Goal: Communication & Community: Ask a question

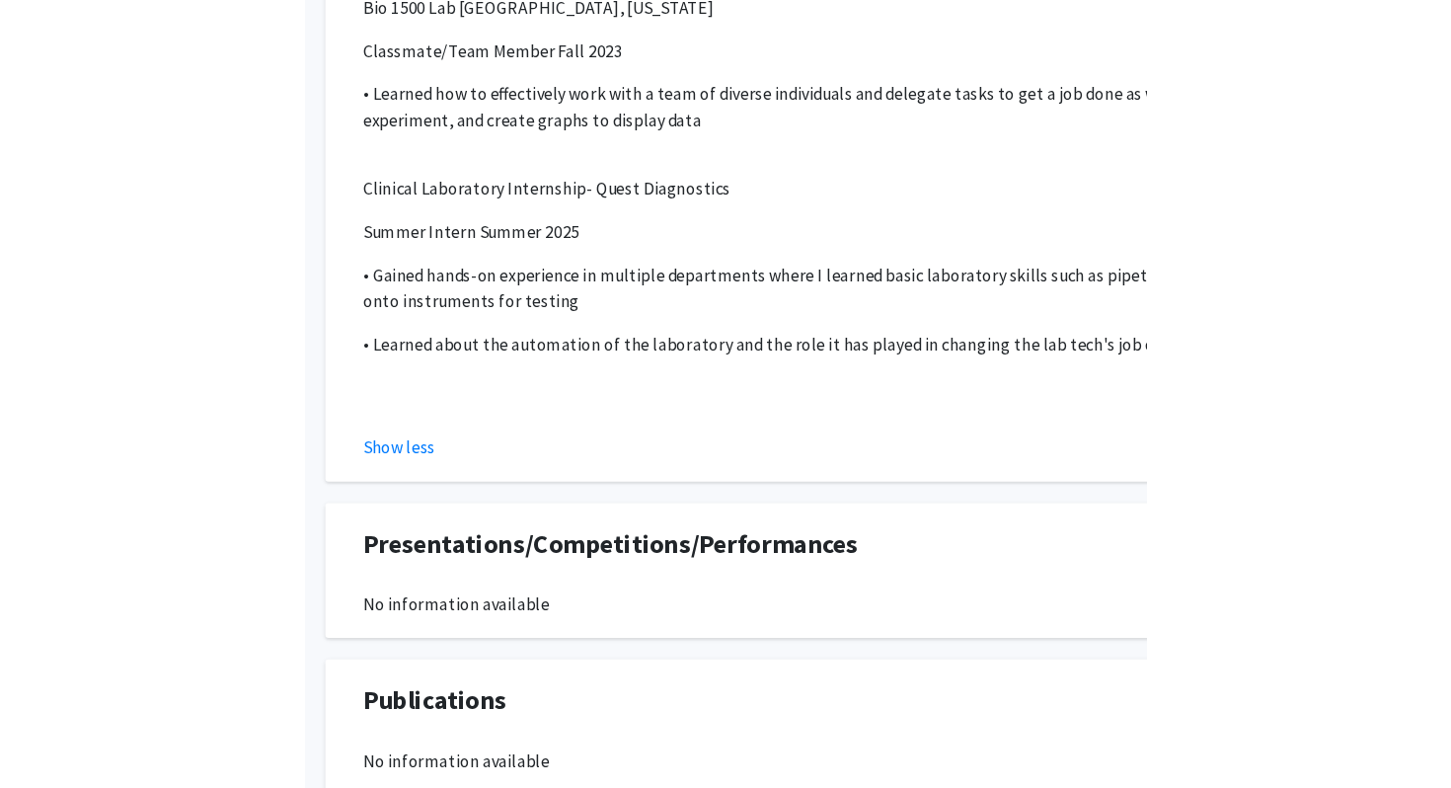
scroll to position [1990, 0]
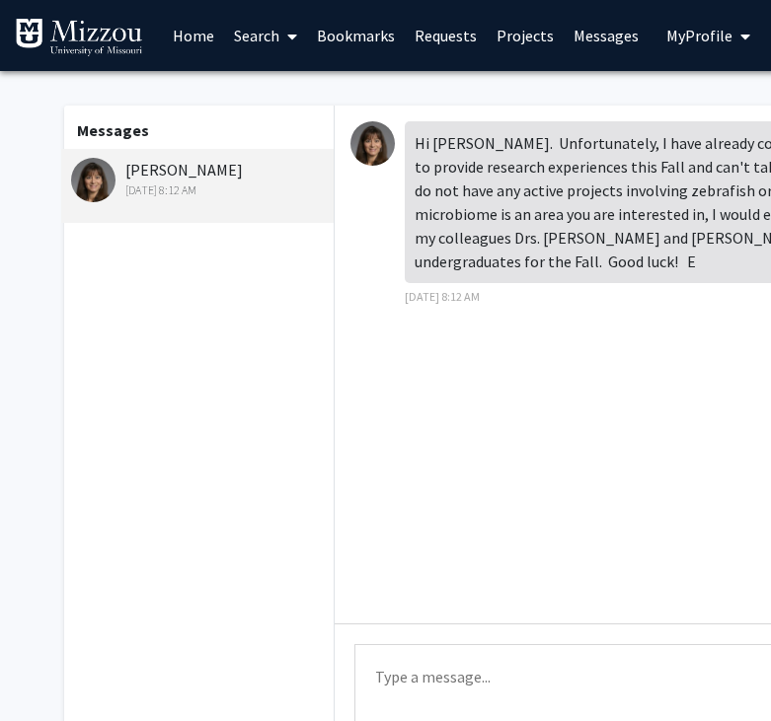
click at [517, 677] on textarea "Type a message" at bounding box center [727, 689] width 746 height 89
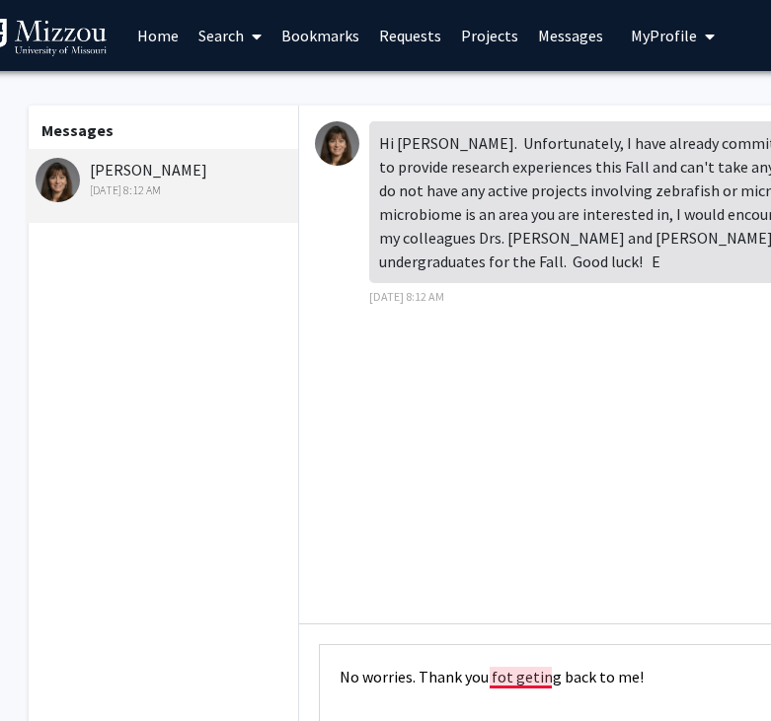
click at [510, 681] on textarea "No worries. Thank you fot geting back to me!" at bounding box center [692, 689] width 746 height 89
click at [697, 675] on textarea "No worries. Thank you for geting back to me!" at bounding box center [692, 689] width 746 height 89
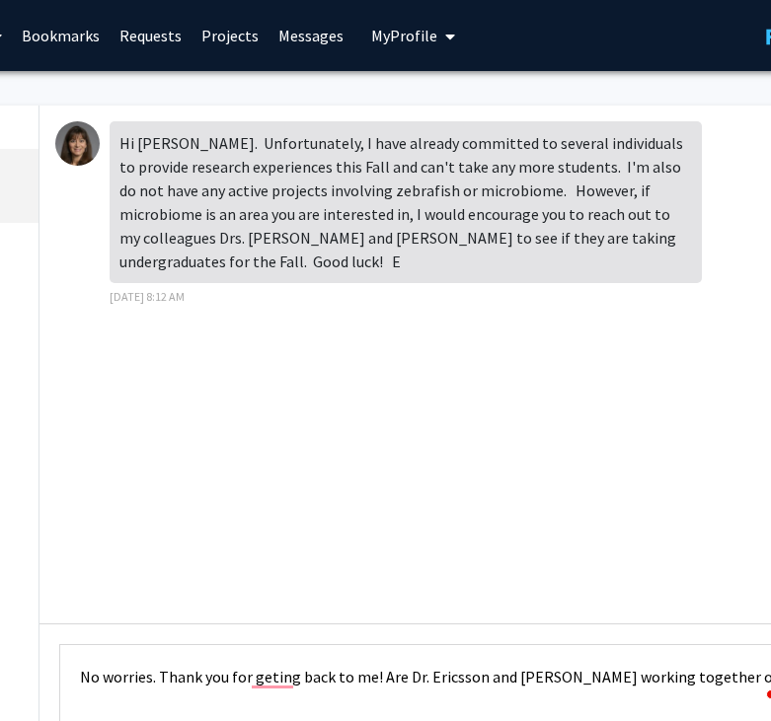
scroll to position [0, 301]
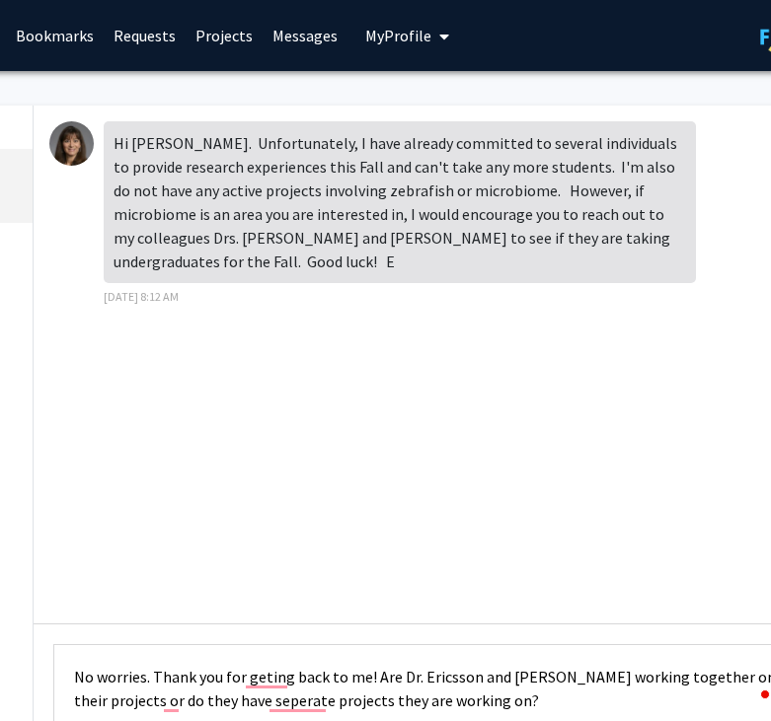
click at [373, 677] on textarea "No worries. Thank you for geting back to me! Are Dr. Ericsson and Dr. Amos-Land…" at bounding box center [426, 689] width 746 height 89
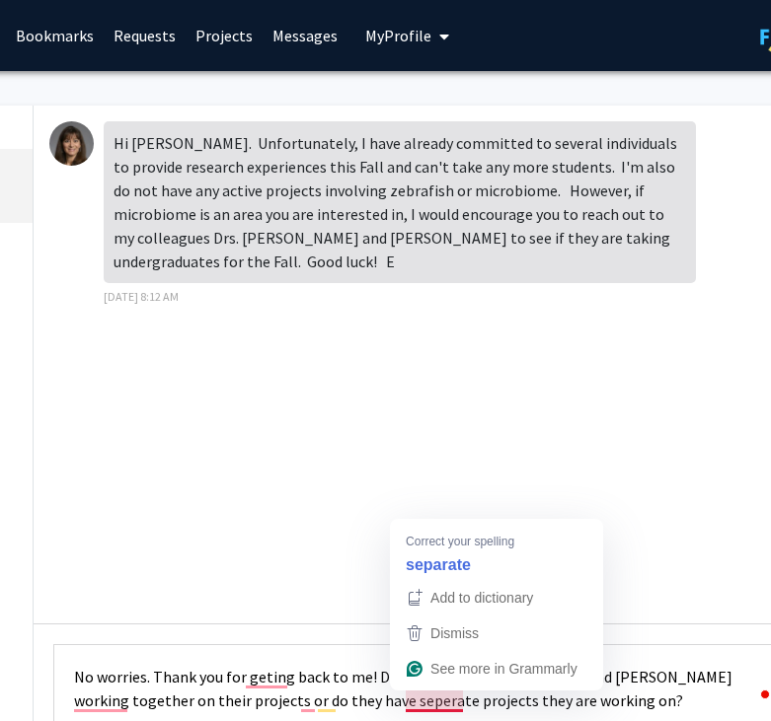
click at [642, 663] on textarea "No worries. Thank you for geting back to me! Do you know if Are Dr. Ericsson an…" at bounding box center [426, 689] width 746 height 89
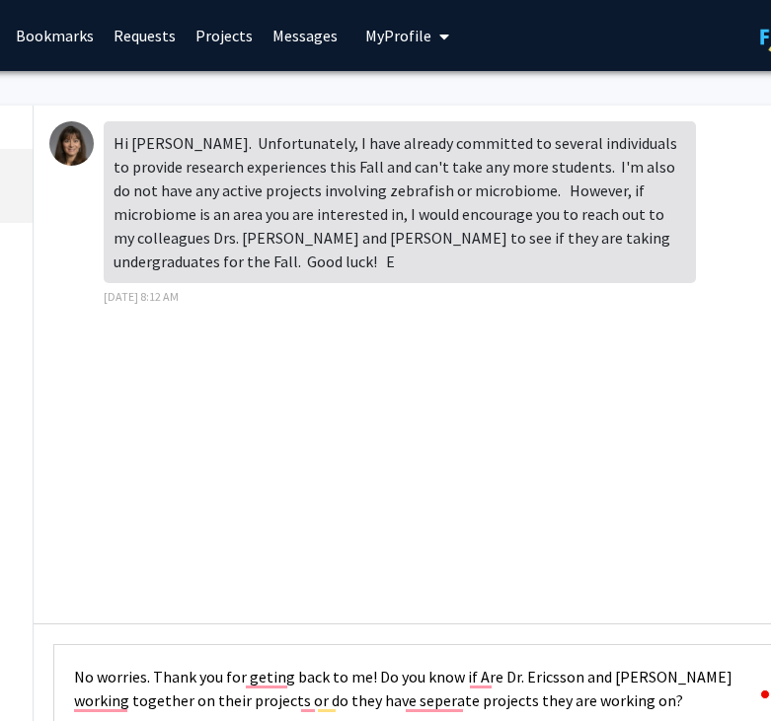
click at [498, 679] on textarea "No worries. Thank you for geting back to me! Do you know if Are Dr. Ericsson an…" at bounding box center [426, 689] width 746 height 89
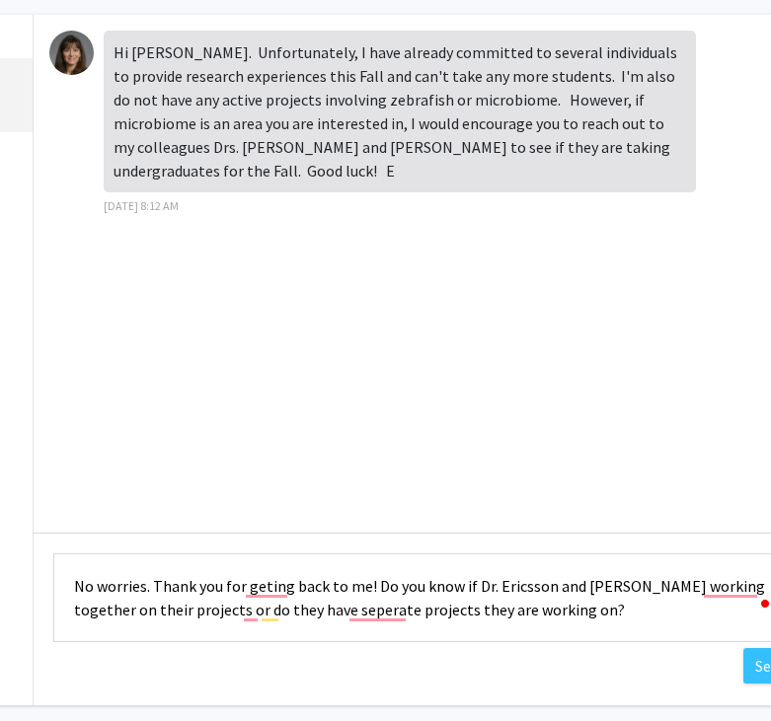
scroll to position [177, 301]
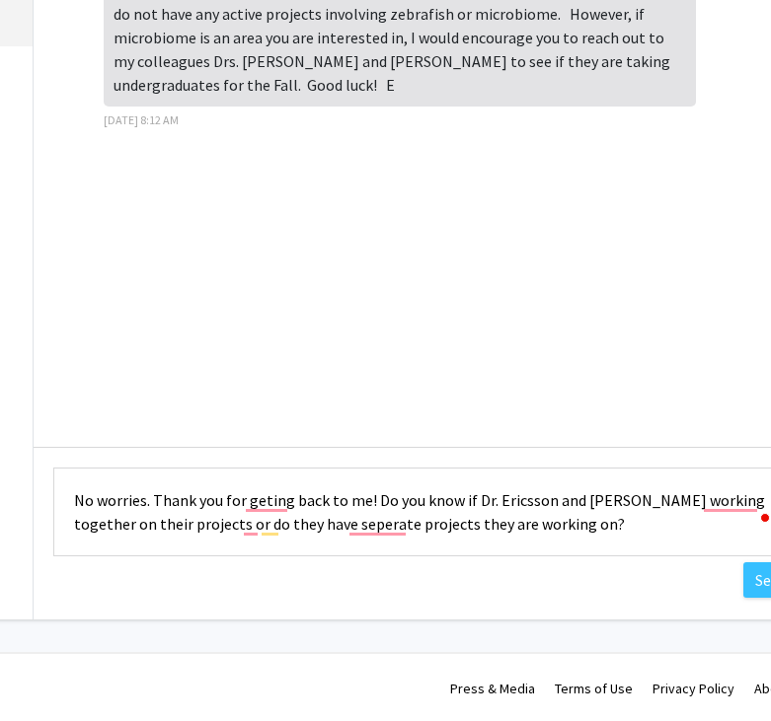
click at [266, 497] on textarea "No worries. Thank you for geting back to me! Do you know if Dr. Ericsson and Dr…" at bounding box center [426, 512] width 746 height 89
click at [470, 533] on textarea "No worries. Thank you for getting back to me! Do you know if Dr. Ericsson and D…" at bounding box center [426, 512] width 746 height 89
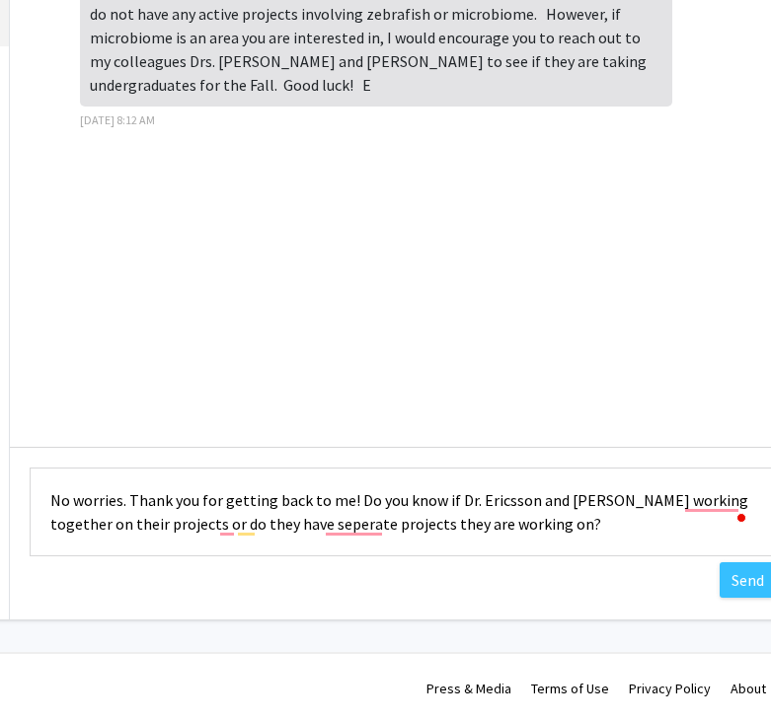
scroll to position [177, 330]
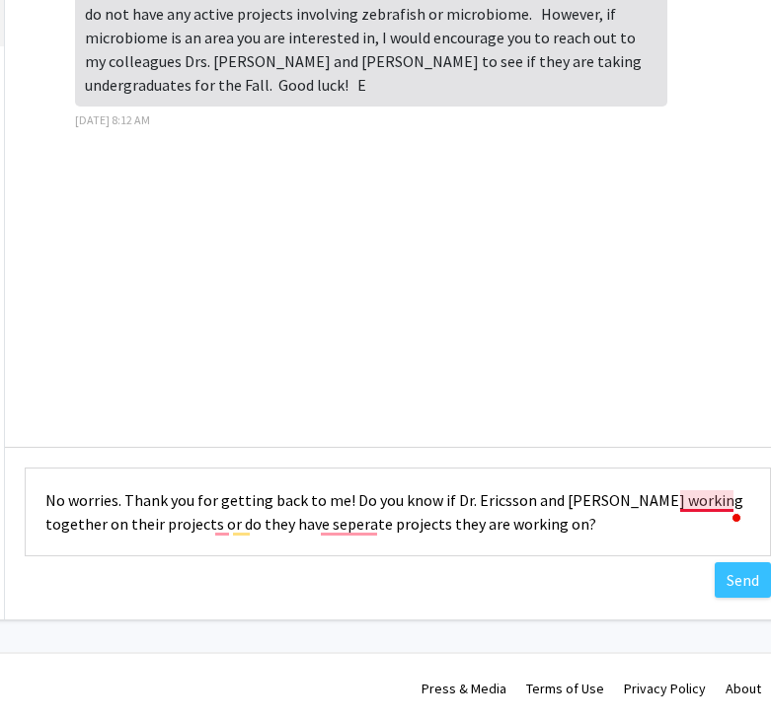
click at [681, 502] on textarea "No worries. Thank you for getting back to me! Do you know if Dr. Ericsson and D…" at bounding box center [398, 512] width 746 height 89
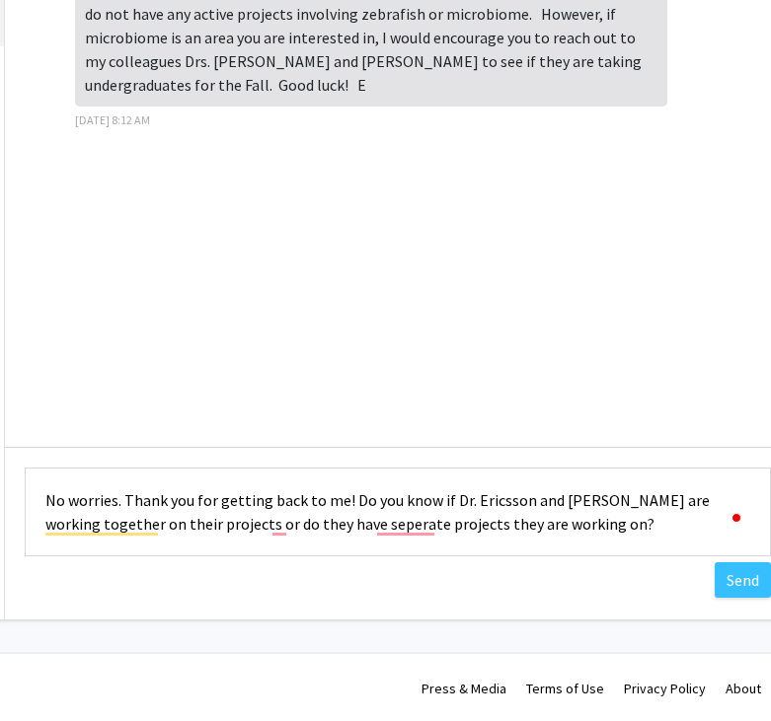
click at [282, 521] on textarea "No worries. Thank you for getting back to me! Do you know if Dr. Ericsson and D…" at bounding box center [398, 512] width 746 height 89
click at [401, 525] on textarea "No worries. Thank you for getting back to me! Do you know if Dr. Ericsson and D…" at bounding box center [398, 512] width 746 height 89
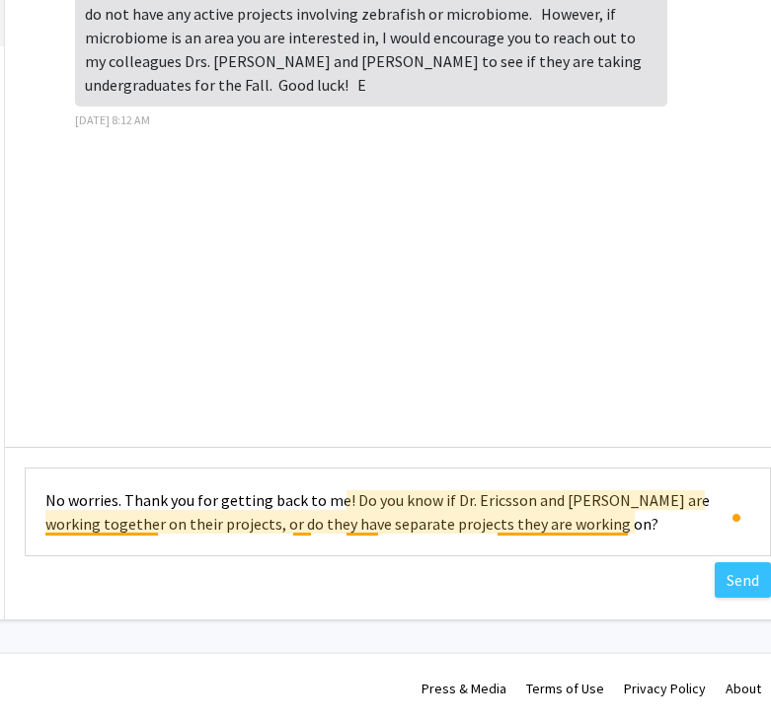
click at [309, 522] on textarea "No worries. Thank you for getting back to me! Do you know if Dr. Ericsson and D…" at bounding box center [398, 512] width 746 height 89
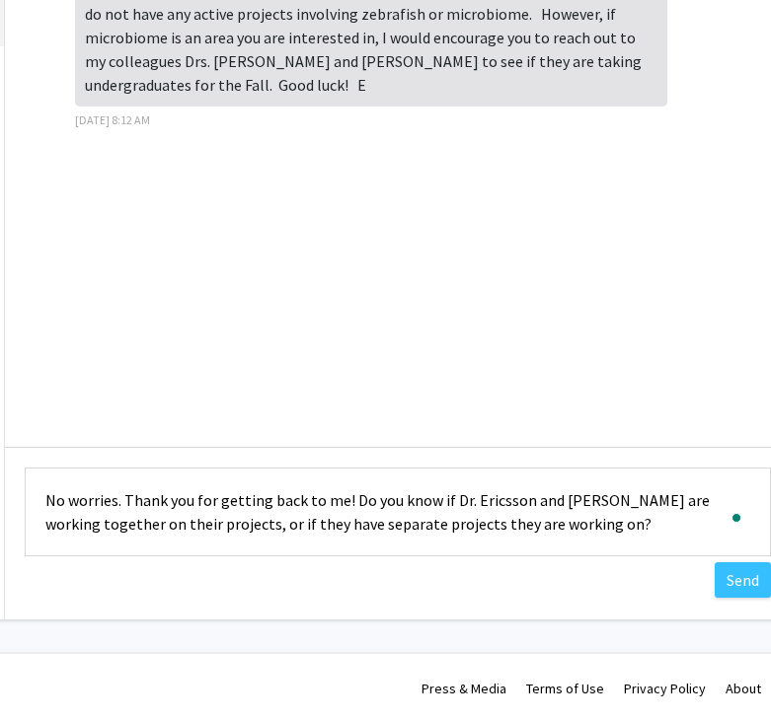
click at [647, 536] on textarea "No worries. Thank you for getting back to me! Do you know if Dr. Ericsson and D…" at bounding box center [398, 512] width 746 height 89
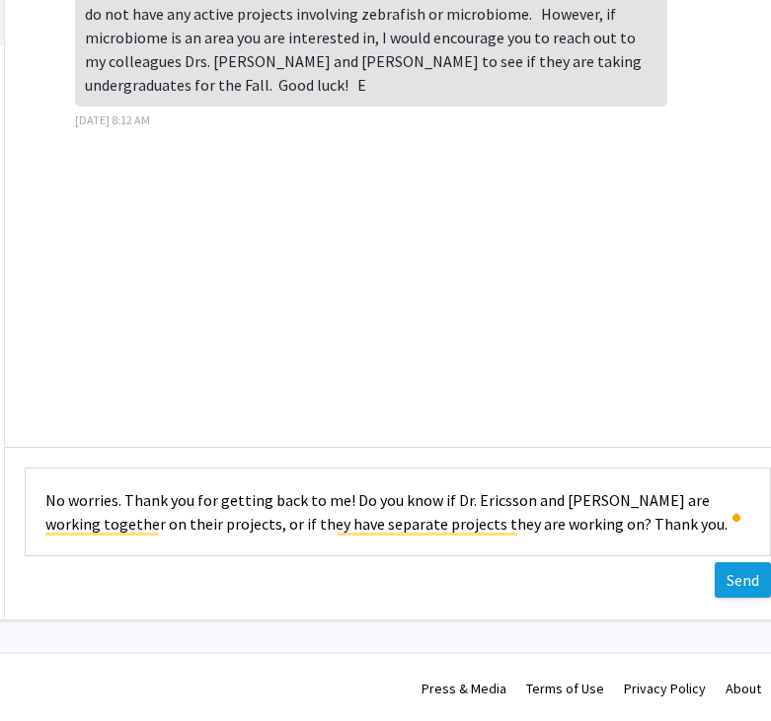
type textarea "No worries. Thank you for getting back to me! Do you know if Dr. Ericsson and D…"
click at [732, 576] on button "Send" at bounding box center [743, 581] width 56 height 36
